Goal: Information Seeking & Learning: Learn about a topic

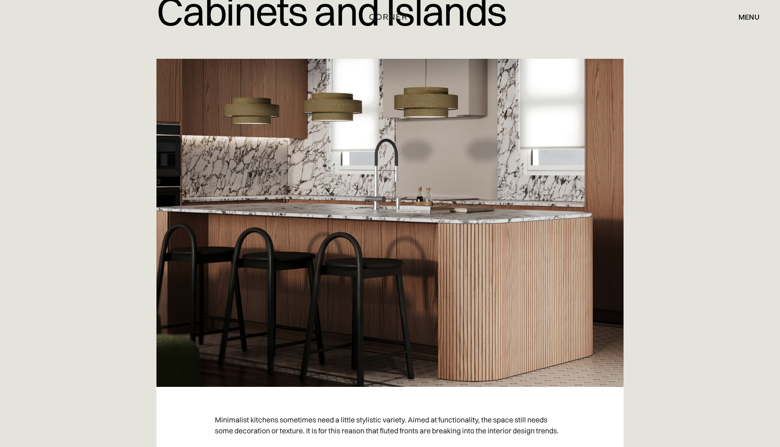
click at [126, 315] on div at bounding box center [390, 223] width 584 height 328
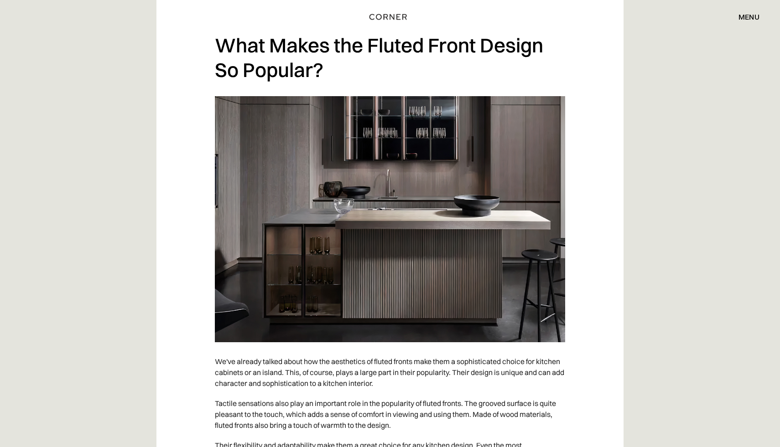
scroll to position [1555, 0]
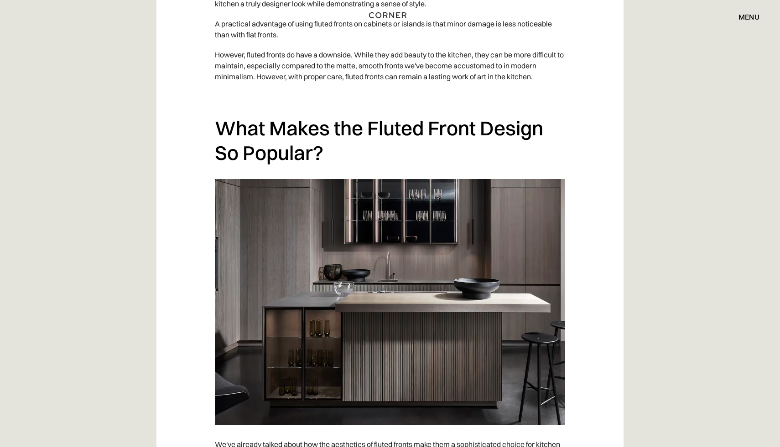
click at [387, 11] on img "home" at bounding box center [387, 15] width 37 height 12
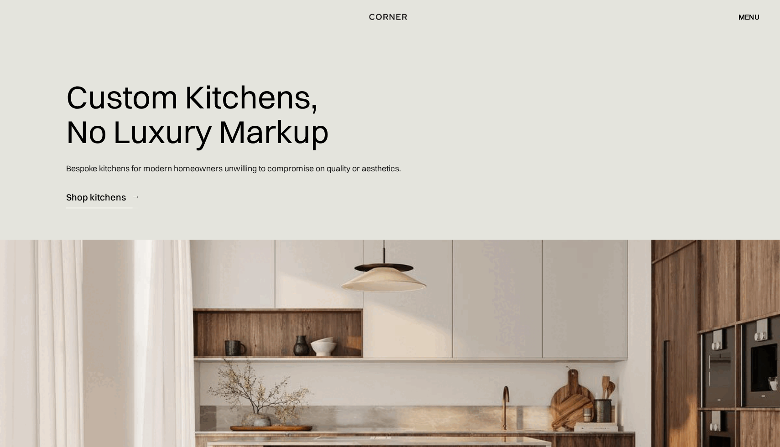
click at [111, 194] on div "Shop kitchens" at bounding box center [96, 197] width 60 height 12
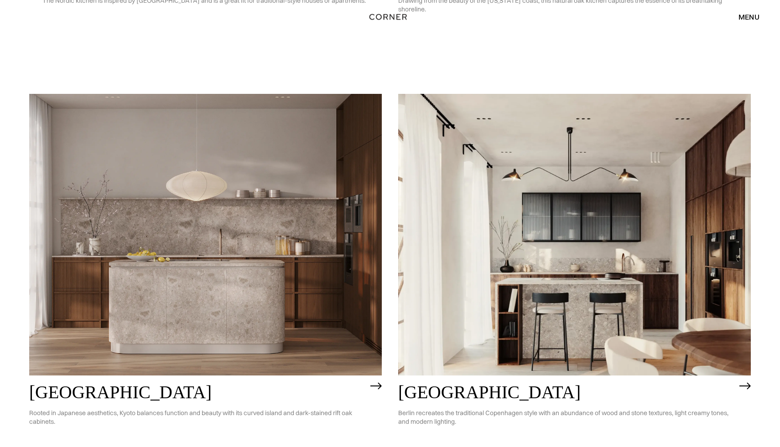
scroll to position [524, 0]
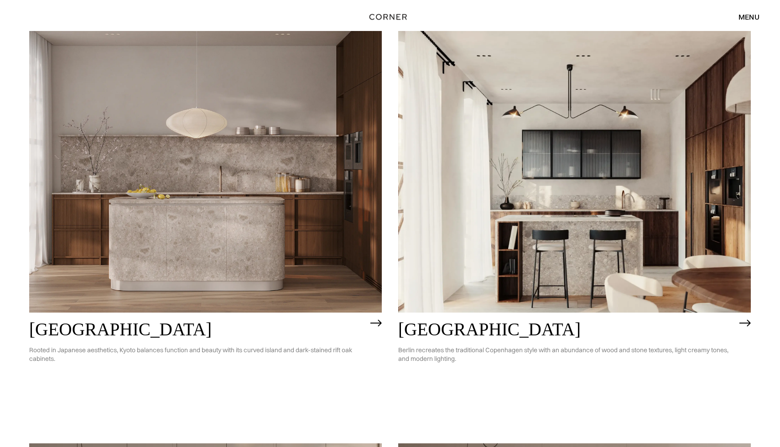
click at [65, 336] on h2 "Kyoto" at bounding box center [197, 330] width 337 height 20
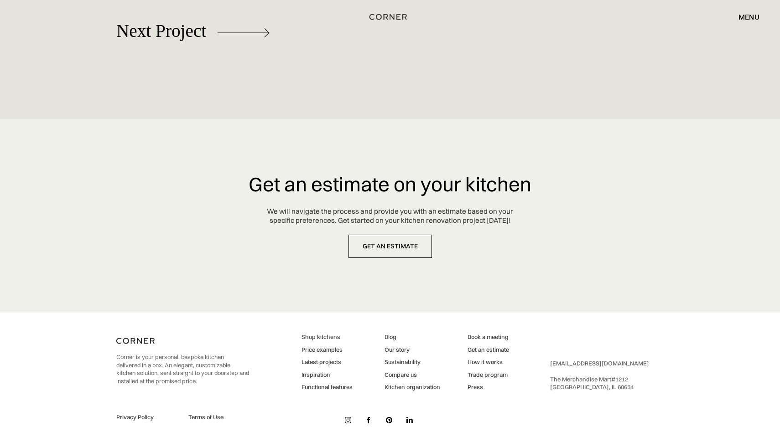
scroll to position [4370, 0]
click at [748, 13] on div "menu" at bounding box center [748, 16] width 21 height 7
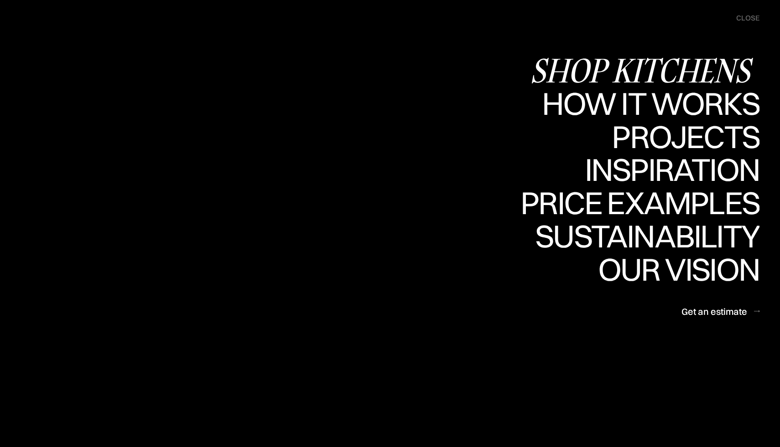
click at [675, 70] on div "Shop Kitchens" at bounding box center [644, 70] width 229 height 32
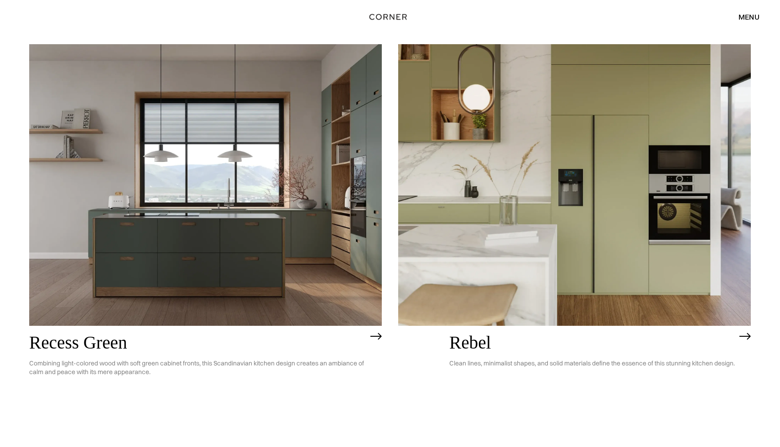
scroll to position [1750, 0]
click at [256, 343] on h2 "Recess Green" at bounding box center [197, 342] width 337 height 20
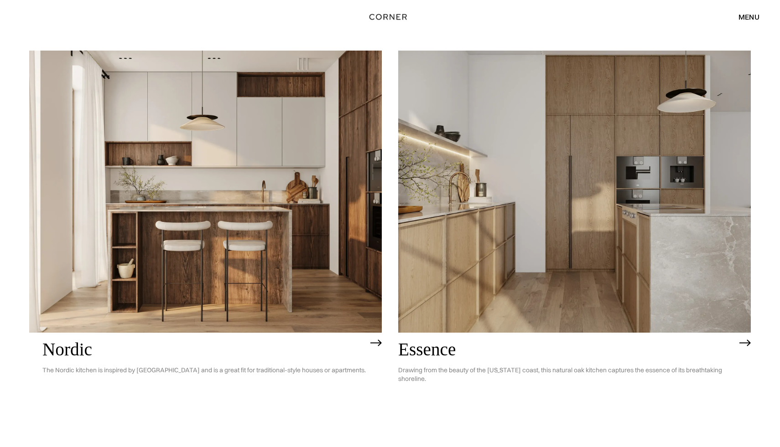
scroll to position [0, 0]
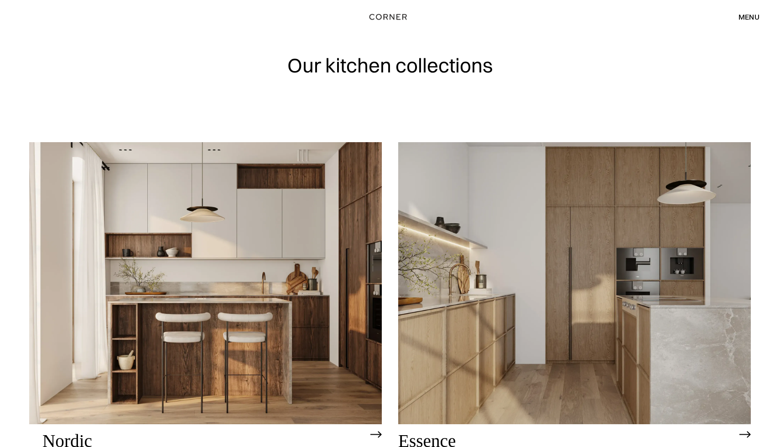
click at [329, 58] on h1 "Our kitchen collections" at bounding box center [390, 65] width 206 height 21
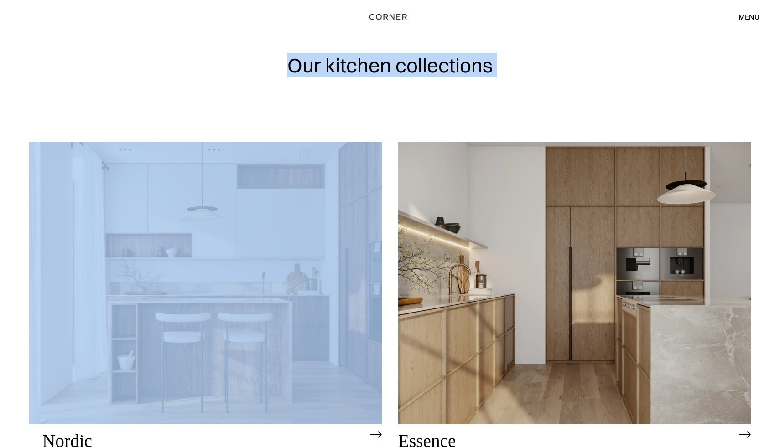
click at [329, 58] on h1 "Our kitchen collections" at bounding box center [390, 65] width 206 height 21
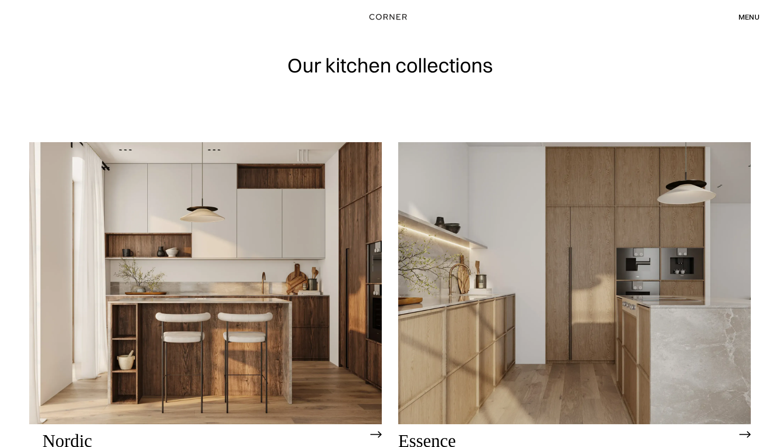
click at [751, 15] on div "menu" at bounding box center [748, 16] width 21 height 7
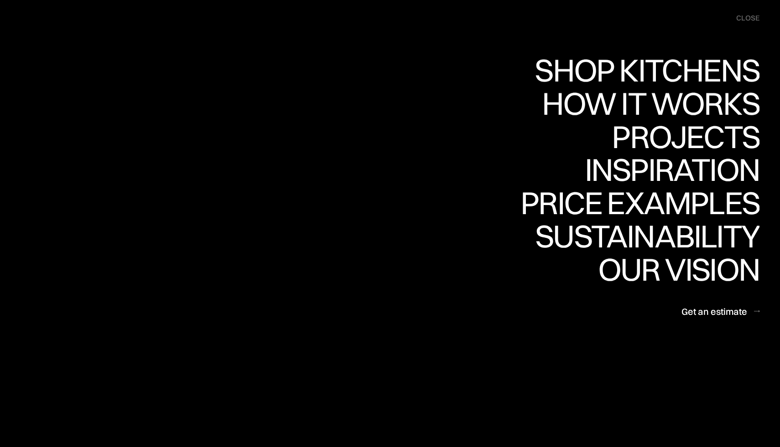
click at [399, 171] on div "Shop Kitchens Shop Kitchens How it works How it works Projects Projects Inspira…" at bounding box center [555, 188] width 451 height 269
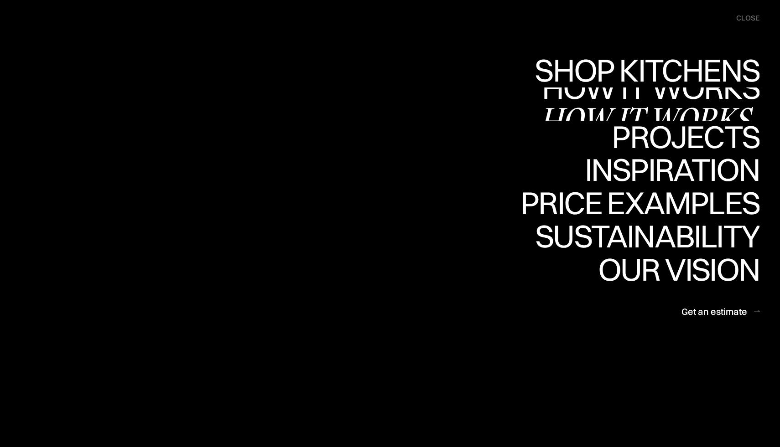
click at [584, 114] on div "How it works" at bounding box center [650, 120] width 220 height 32
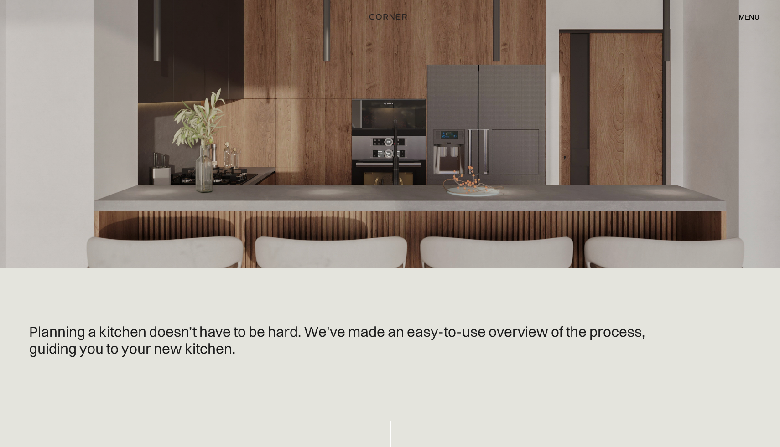
click at [751, 12] on div "menu close" at bounding box center [744, 17] width 30 height 16
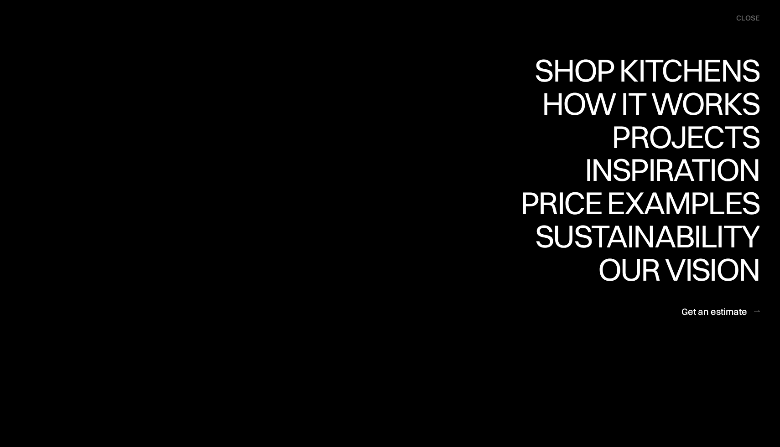
click at [425, 176] on div "Shop Kitchens Shop Kitchens How it works How it works Projects Projects Inspira…" at bounding box center [555, 188] width 451 height 269
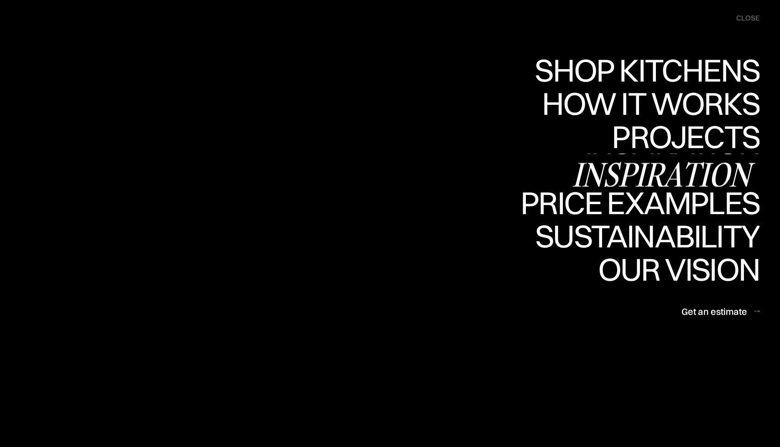
click at [645, 160] on div "Inspiration" at bounding box center [665, 175] width 187 height 32
